Goal: Task Accomplishment & Management: Complete application form

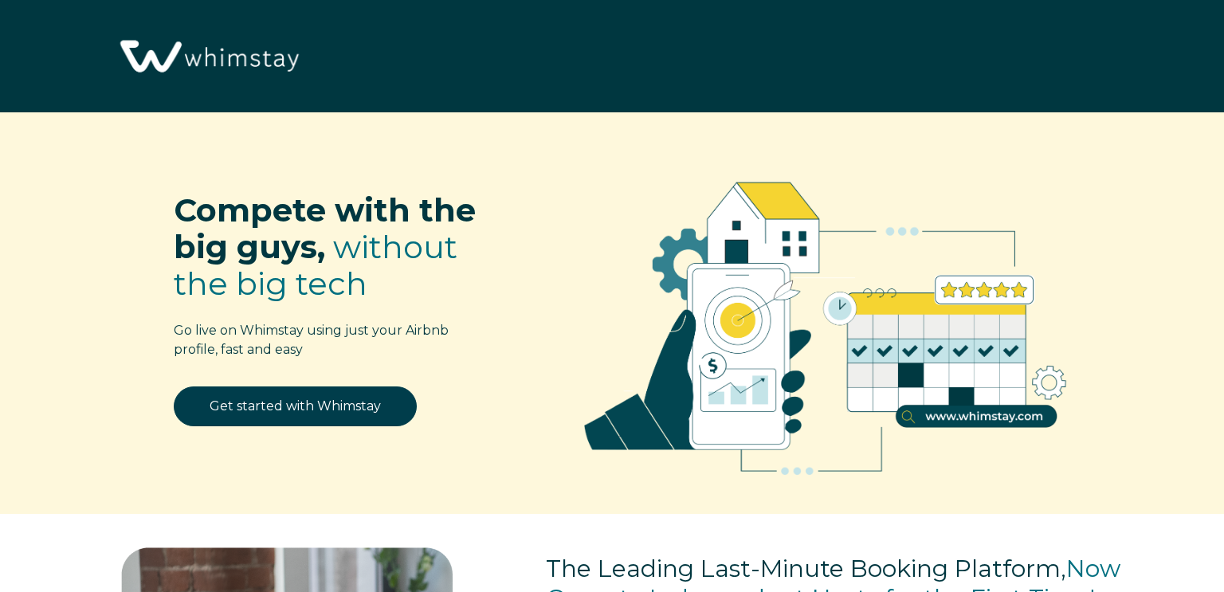
select select "US"
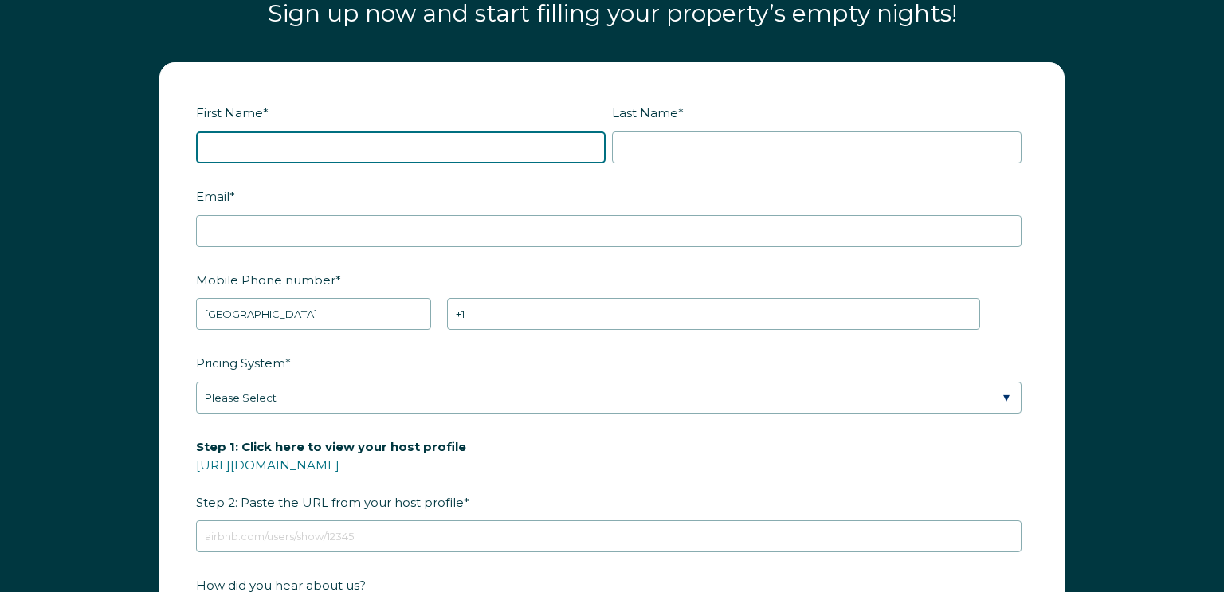
click at [281, 143] on input "First Name *" at bounding box center [400, 147] width 409 height 32
type input "[PERSON_NAME]"
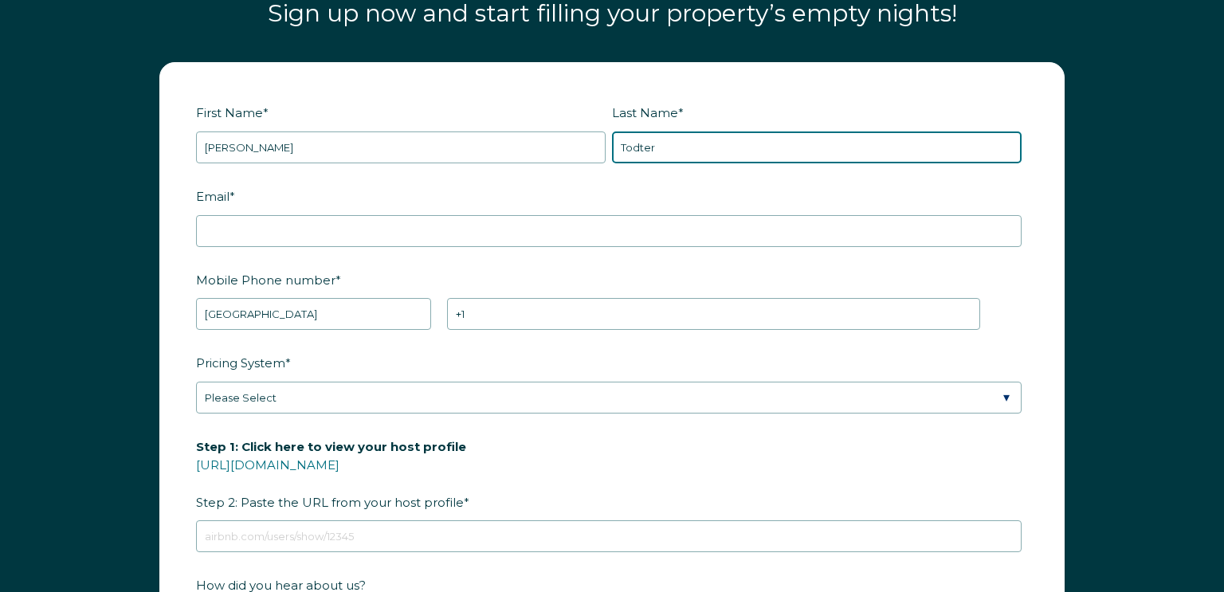
type input "Todter"
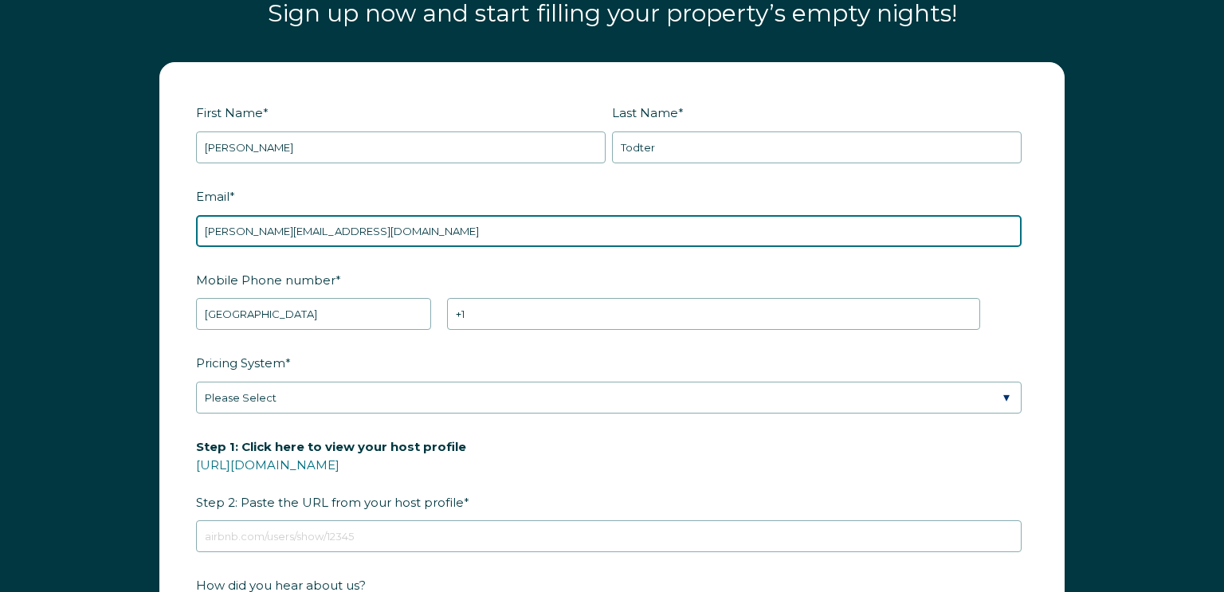
type input "[PERSON_NAME][EMAIL_ADDRESS][DOMAIN_NAME]"
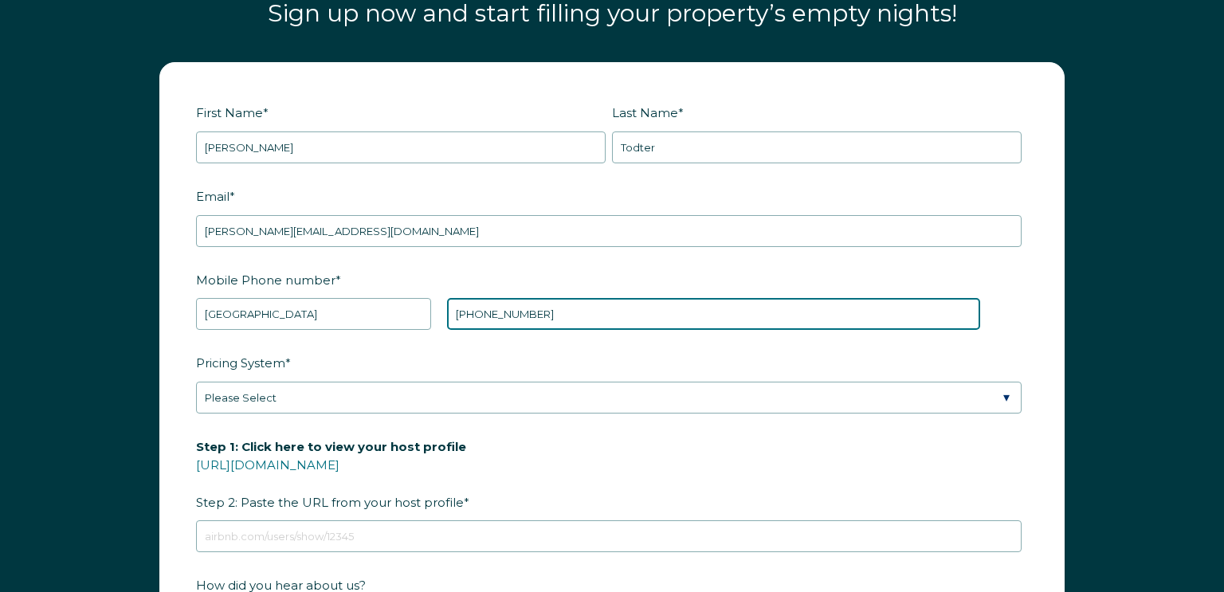
type input "[PHONE_NUMBER]"
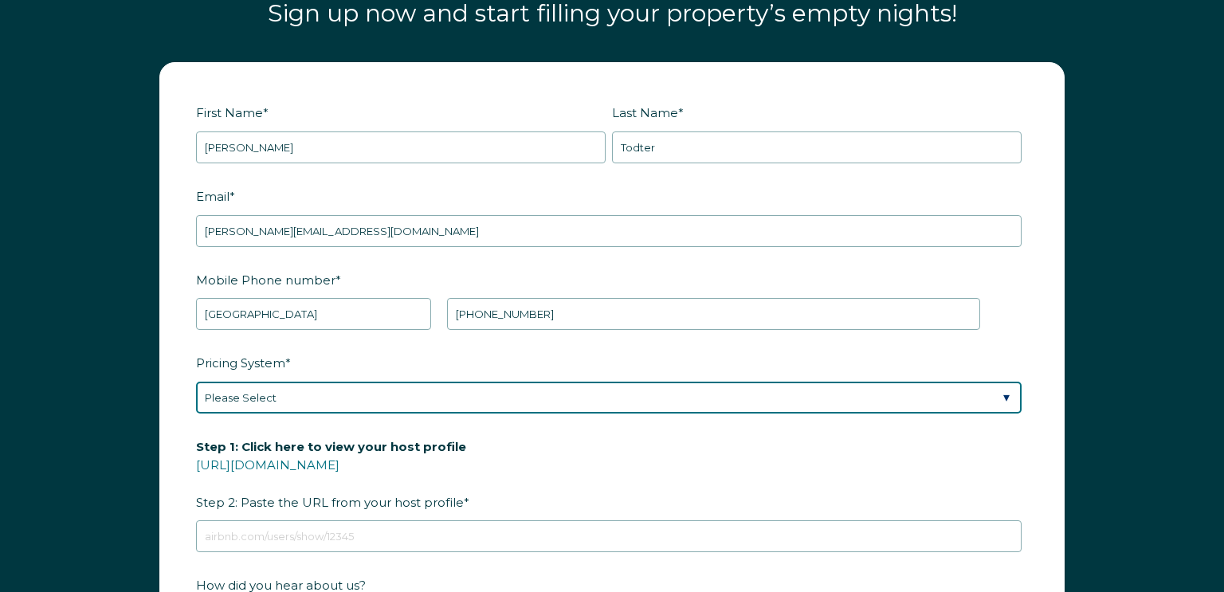
click at [1001, 400] on select "Please Select Manual Airbnb Smart Pricing PriceLabs Wheelhouse Beyond Pricing 3…" at bounding box center [608, 398] width 825 height 32
select select "Manual"
click at [196, 382] on select "Please Select Manual Airbnb Smart Pricing PriceLabs Wheelhouse Beyond Pricing 3…" at bounding box center [608, 398] width 825 height 32
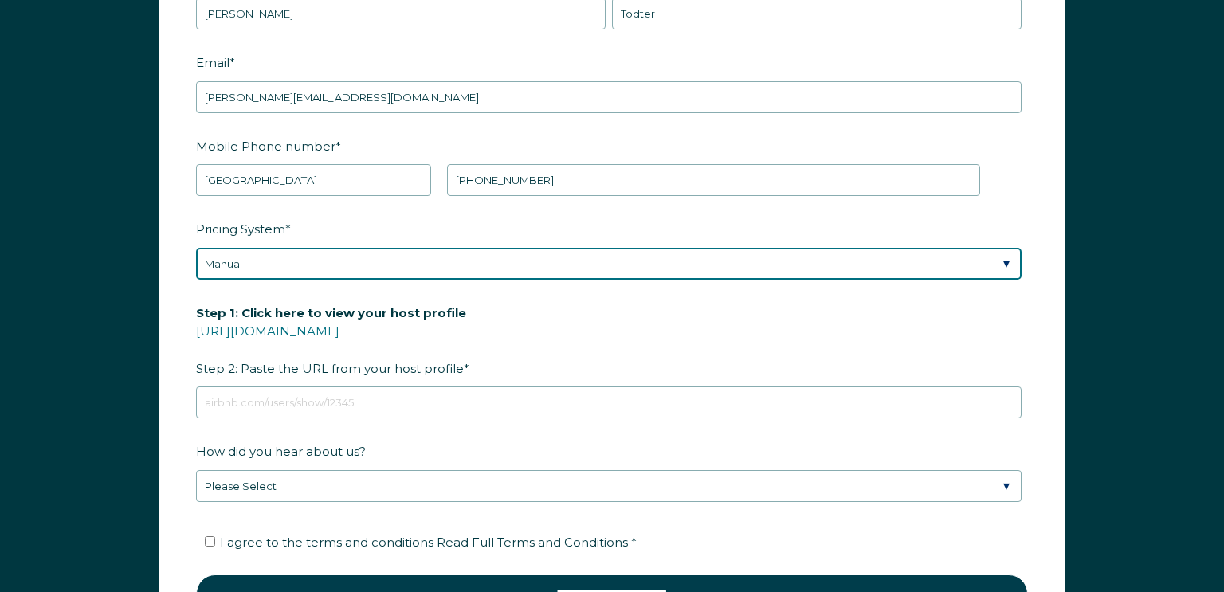
scroll to position [2135, 0]
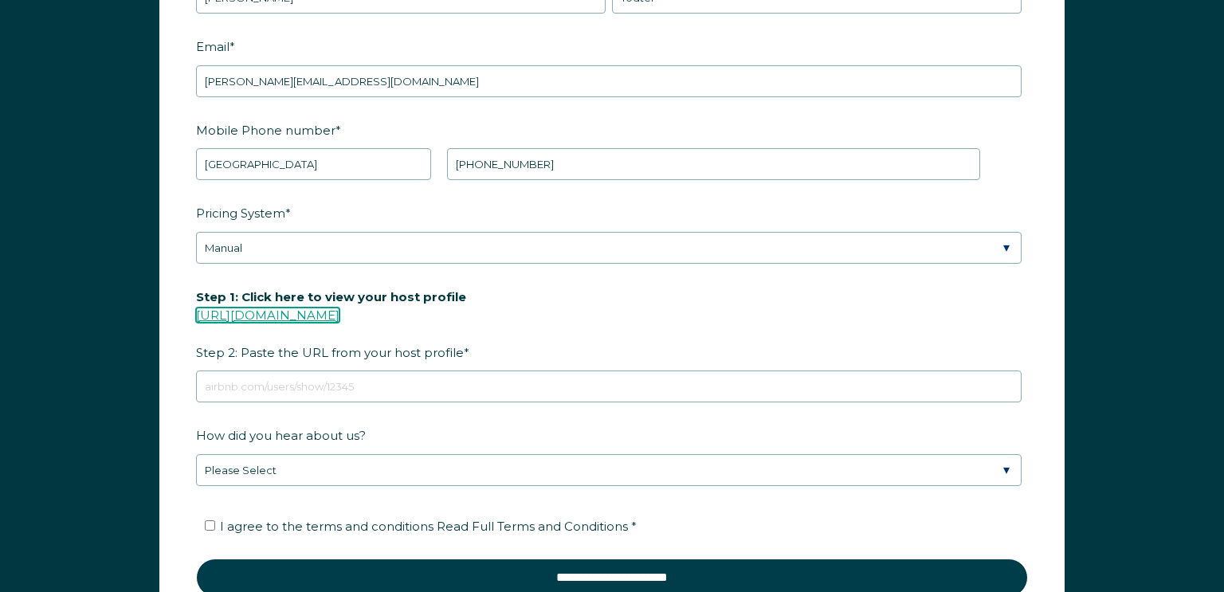
click at [339, 316] on link "[URL][DOMAIN_NAME]" at bounding box center [267, 314] width 143 height 15
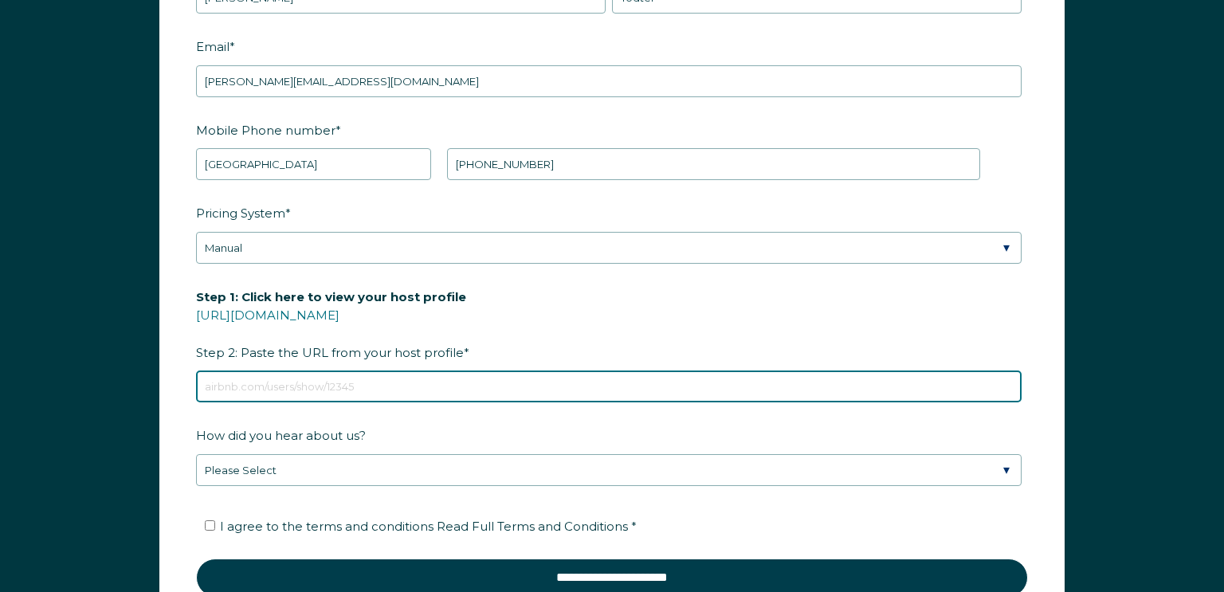
click at [301, 384] on input "Step 1: Click here to view your host profile [URL][DOMAIN_NAME] Step 2: Paste t…" at bounding box center [608, 386] width 825 height 32
paste input "[URL][DOMAIN_NAME]"
type input "[URL][DOMAIN_NAME]"
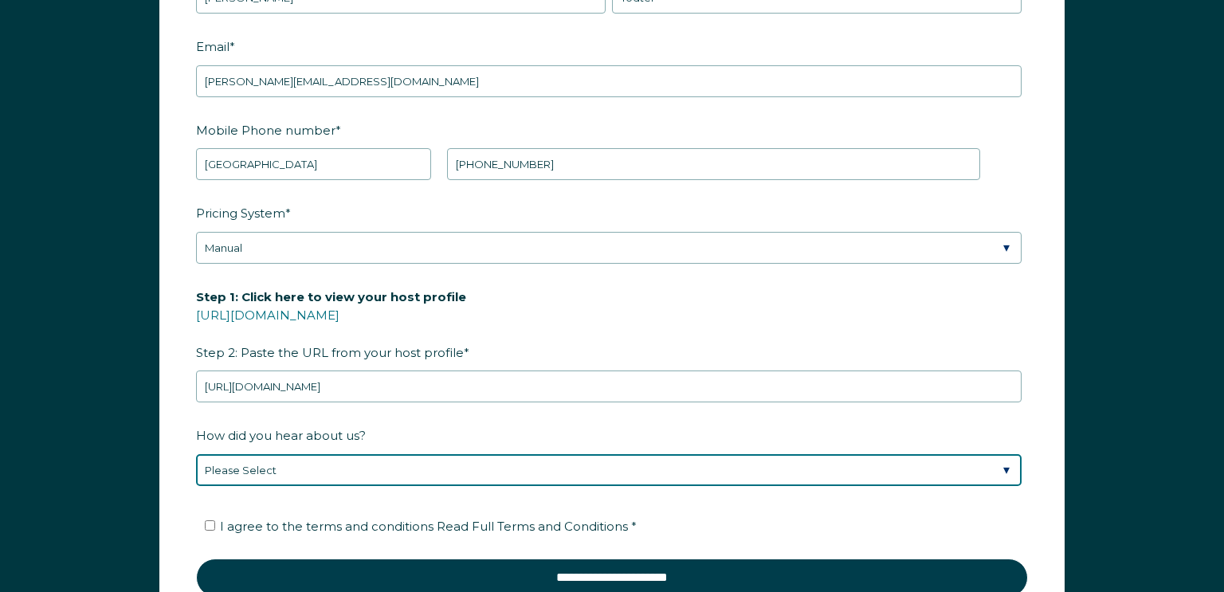
click at [312, 472] on select "Please Select Discovered Whimstay at an event or conference Found Whimstay thro…" at bounding box center [608, 470] width 825 height 32
select select "Marketing Email"
click at [196, 454] on select "Please Select Discovered Whimstay at an event or conference Found Whimstay thro…" at bounding box center [608, 470] width 825 height 32
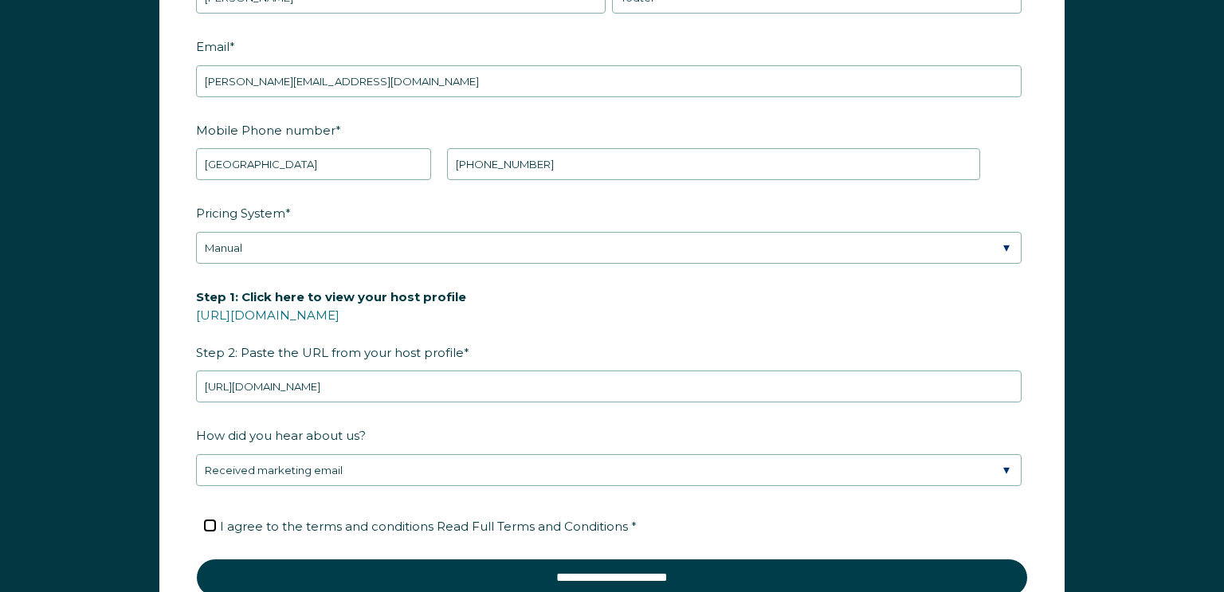
click at [209, 523] on input "I agree to the terms and conditions Read Full Terms and Conditions *" at bounding box center [210, 525] width 10 height 10
checkbox input "true"
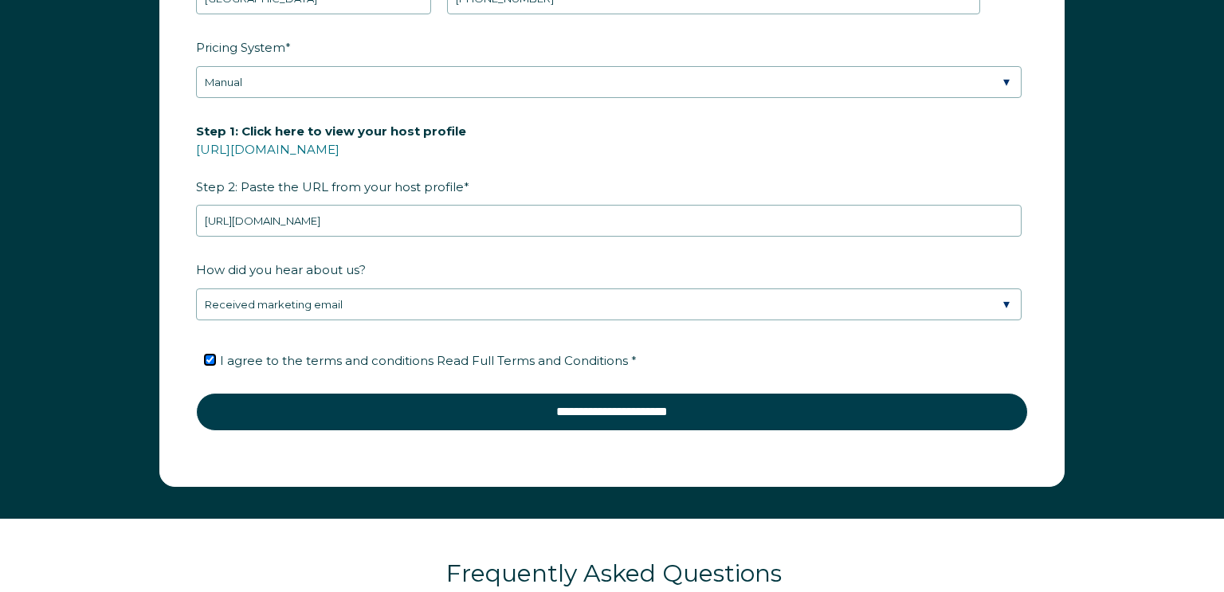
scroll to position [2301, 0]
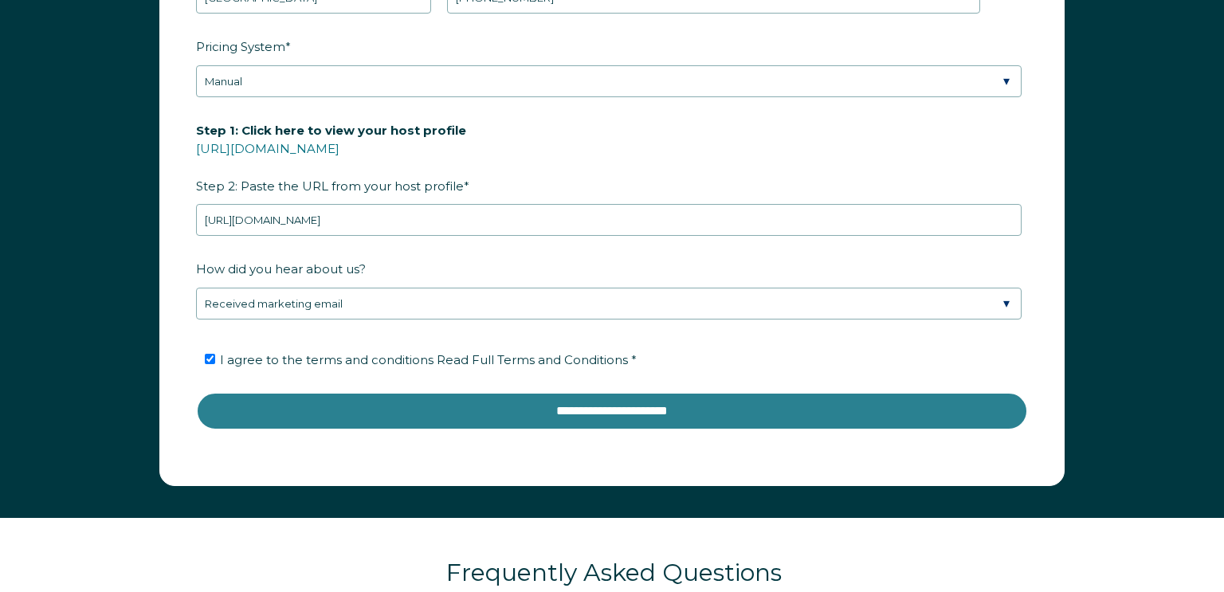
click at [537, 413] on input "**********" at bounding box center [612, 411] width 832 height 38
